Goal: Book appointment/travel/reservation

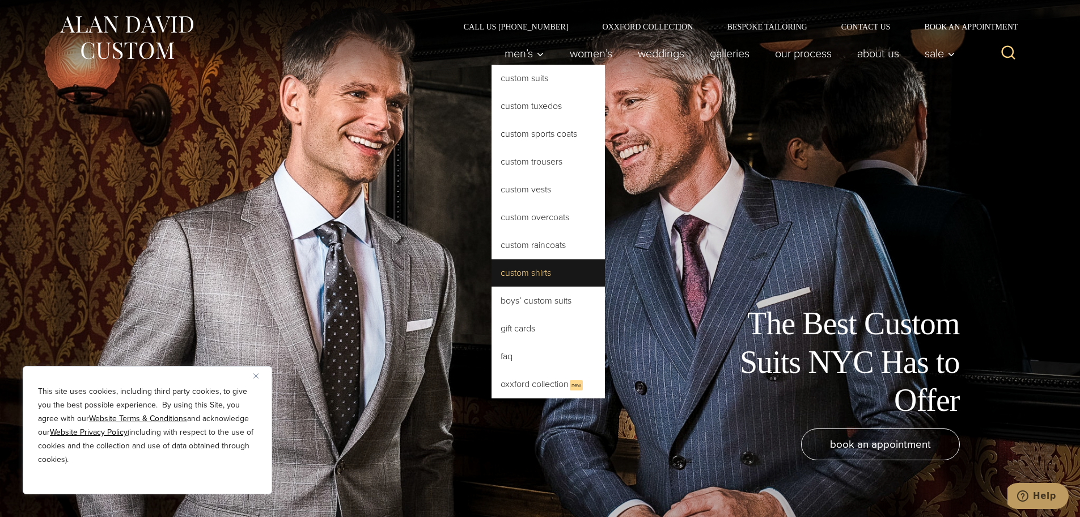
click at [510, 275] on link "Custom Shirts" at bounding box center [548, 272] width 113 height 27
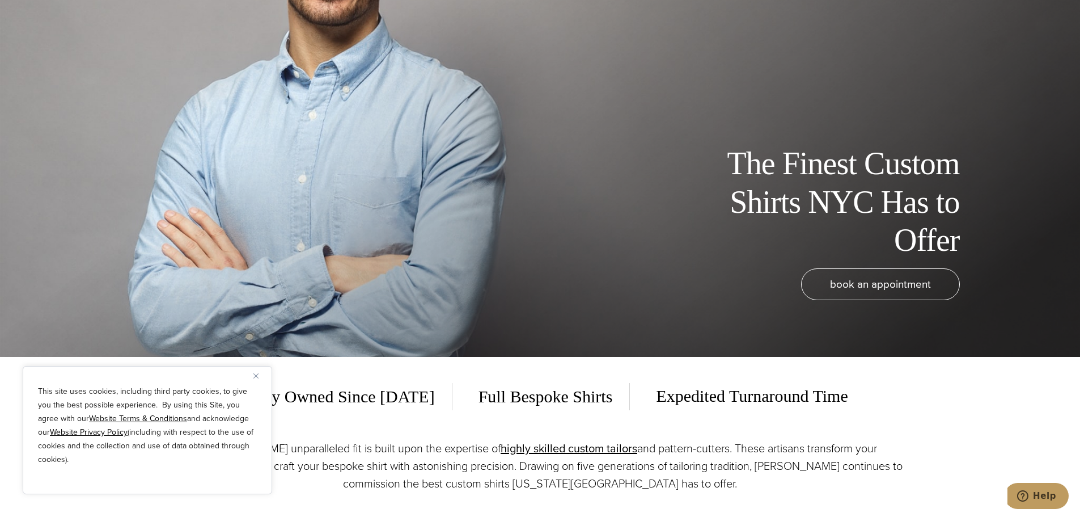
scroll to position [189, 0]
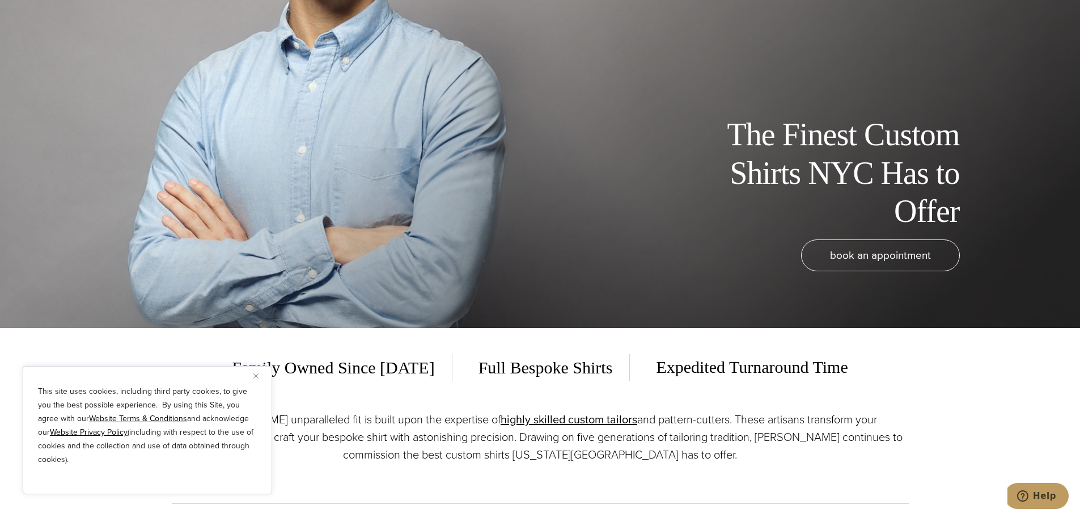
click at [257, 376] on img "Close" at bounding box center [256, 375] width 5 height 5
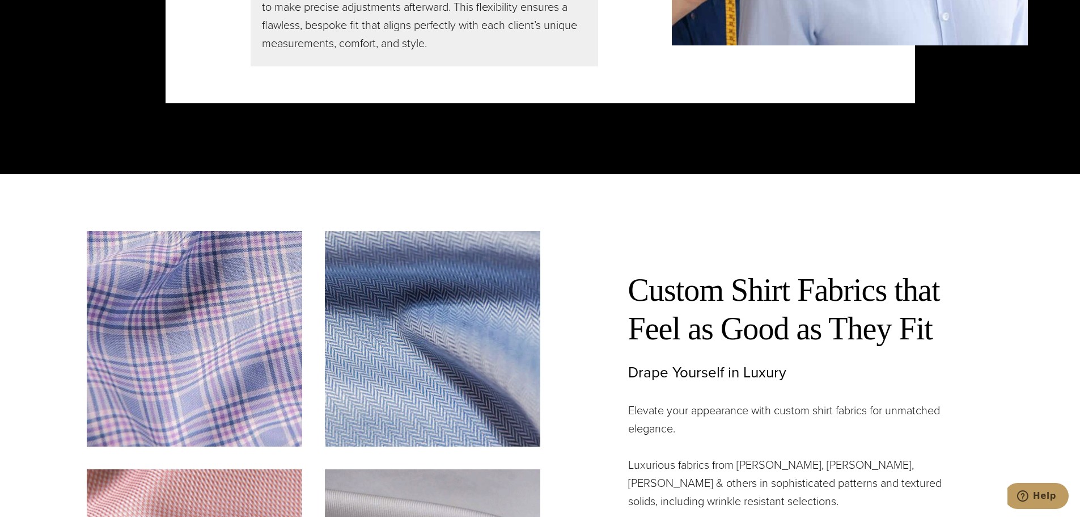
scroll to position [3403, 0]
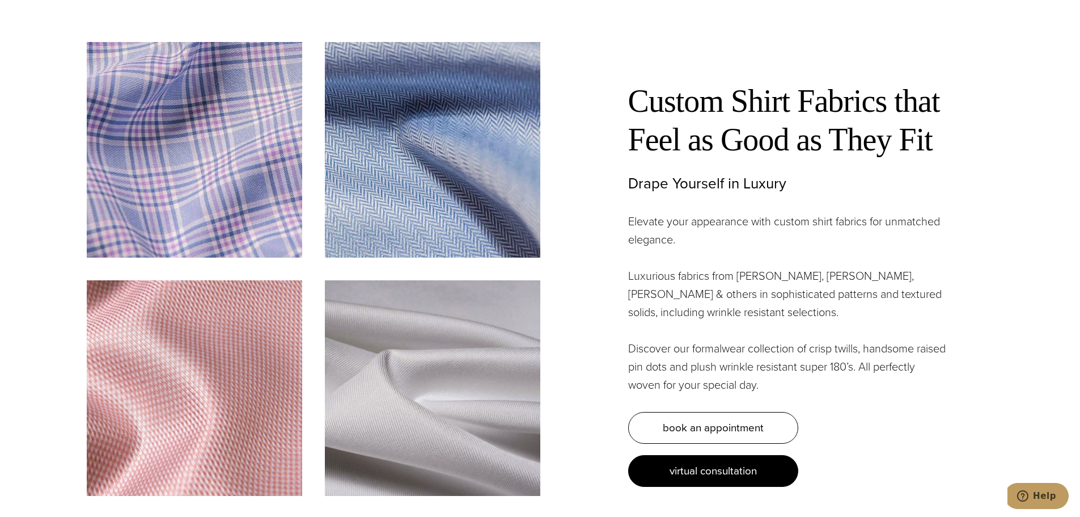
click at [699, 466] on span "virtual consultation" at bounding box center [713, 470] width 87 height 16
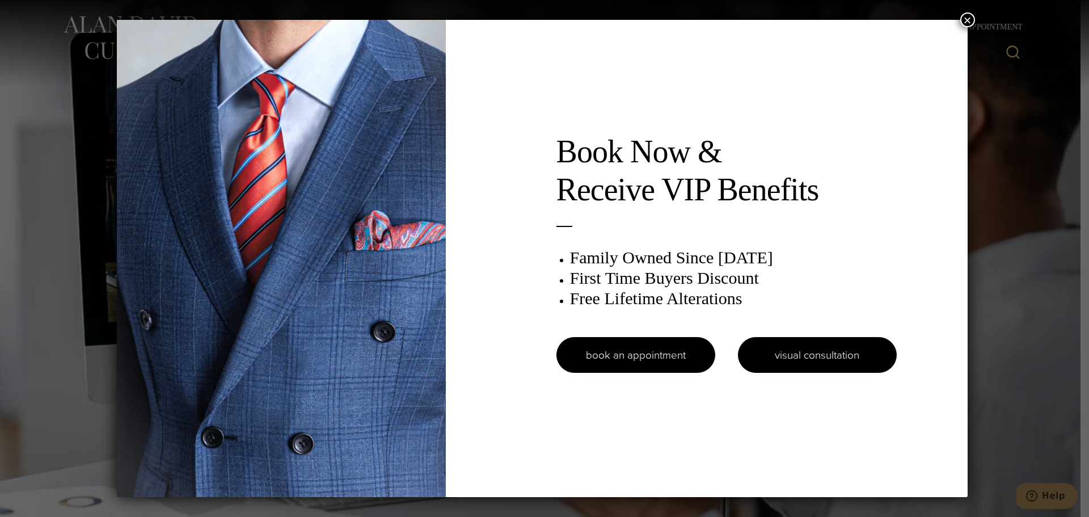
click at [820, 357] on link "visual consultation" at bounding box center [817, 355] width 159 height 36
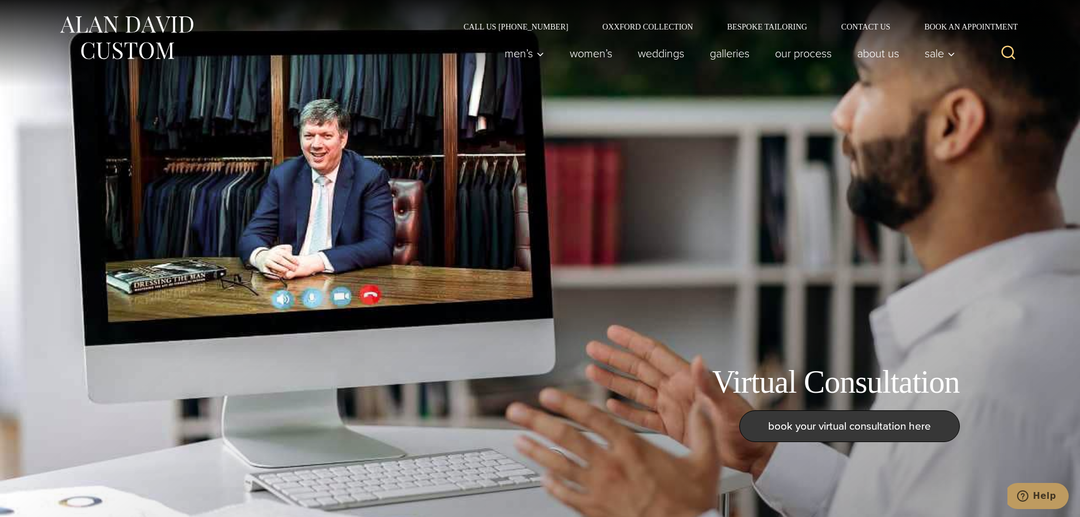
click at [809, 429] on span "book your virtual consultation here" at bounding box center [849, 425] width 163 height 16
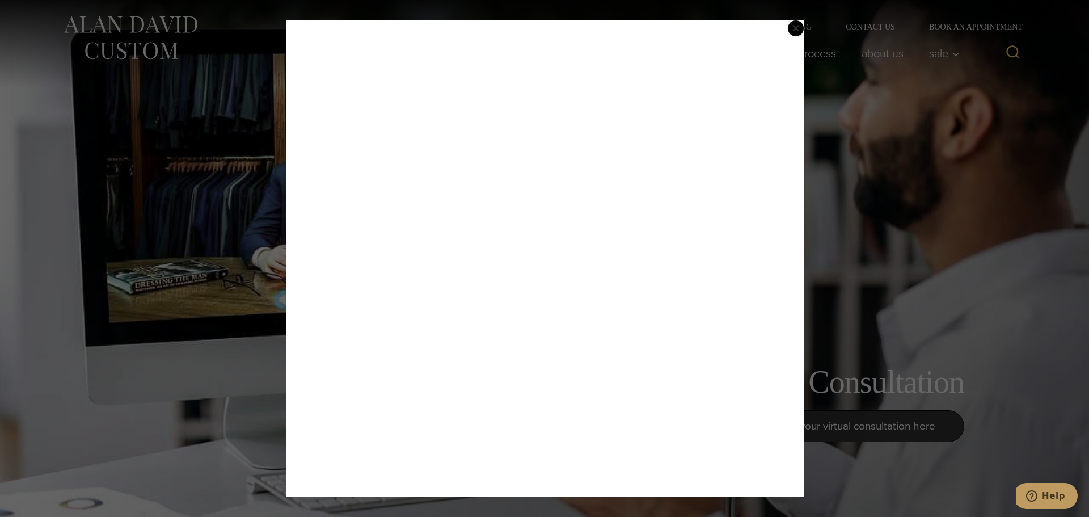
click at [796, 27] on span "×" at bounding box center [796, 27] width 8 height 23
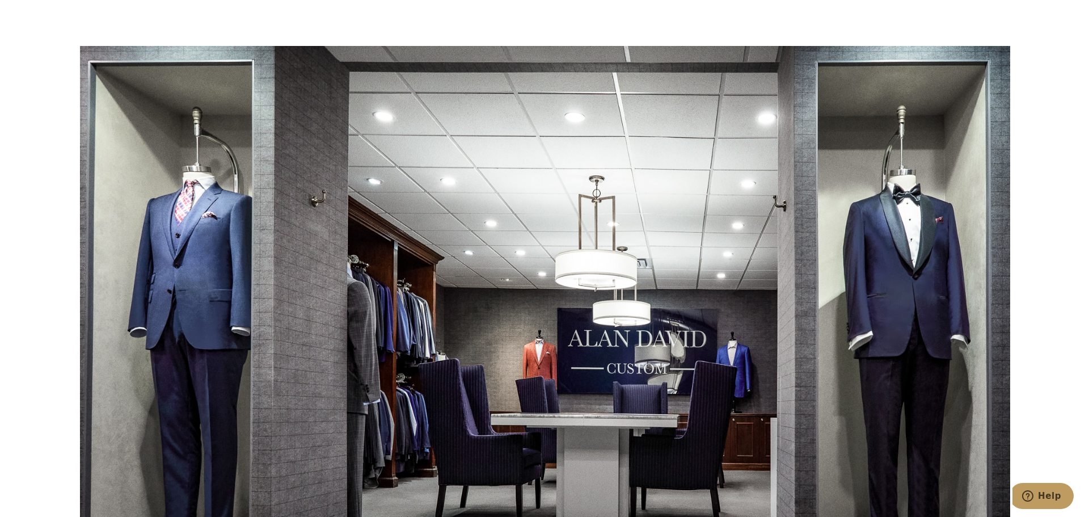
scroll to position [2080, 0]
